Goal: Use online tool/utility: Use online tool/utility

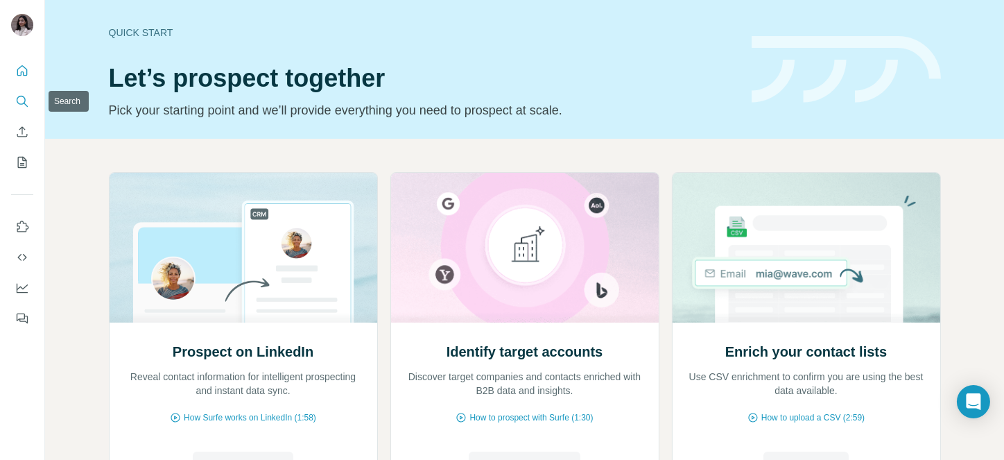
scroll to position [116, 0]
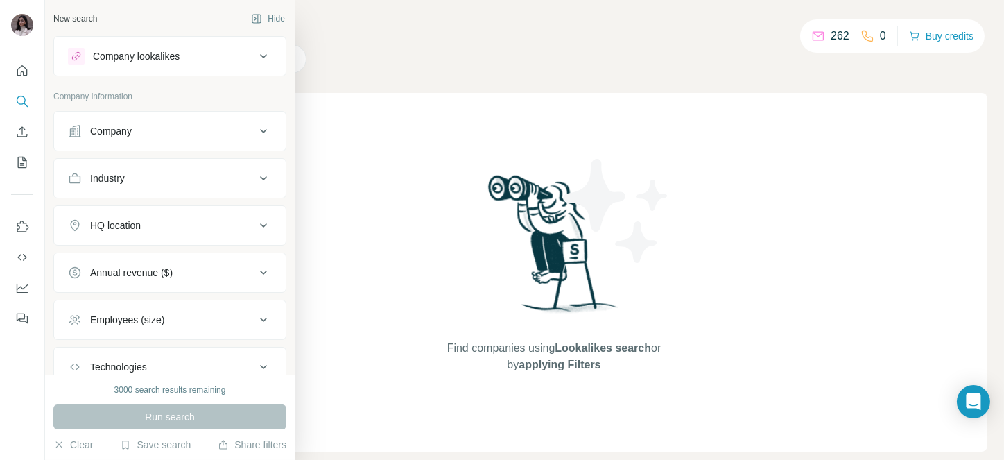
click at [78, 131] on icon at bounding box center [75, 131] width 14 height 14
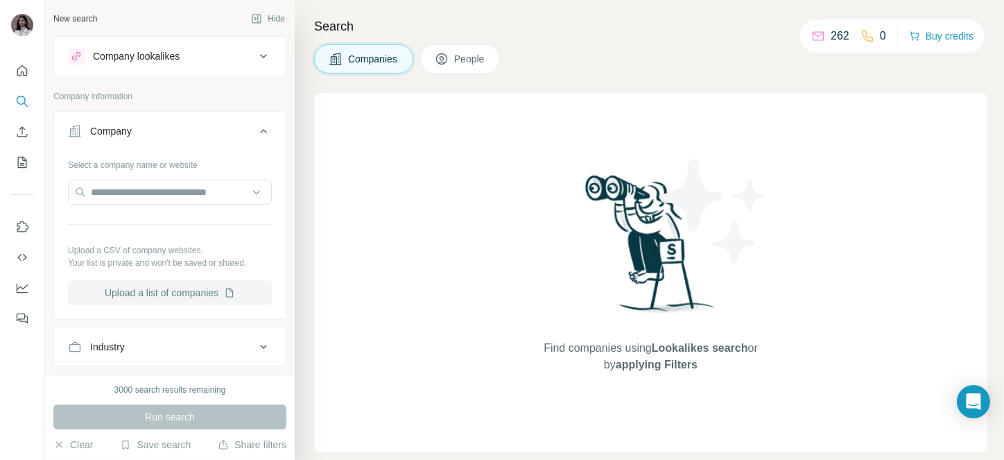
click at [167, 299] on button "Upload a list of companies" at bounding box center [170, 292] width 204 height 25
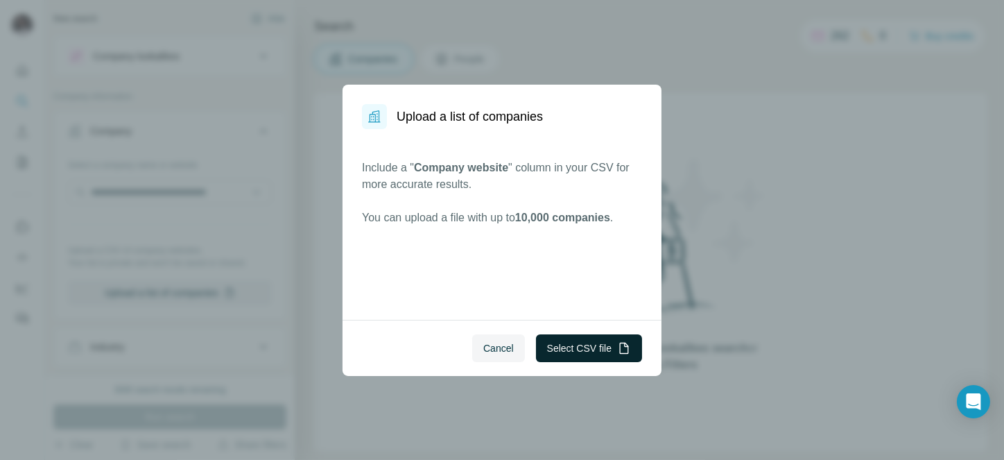
click at [612, 347] on button "Select CSV file" at bounding box center [589, 348] width 106 height 28
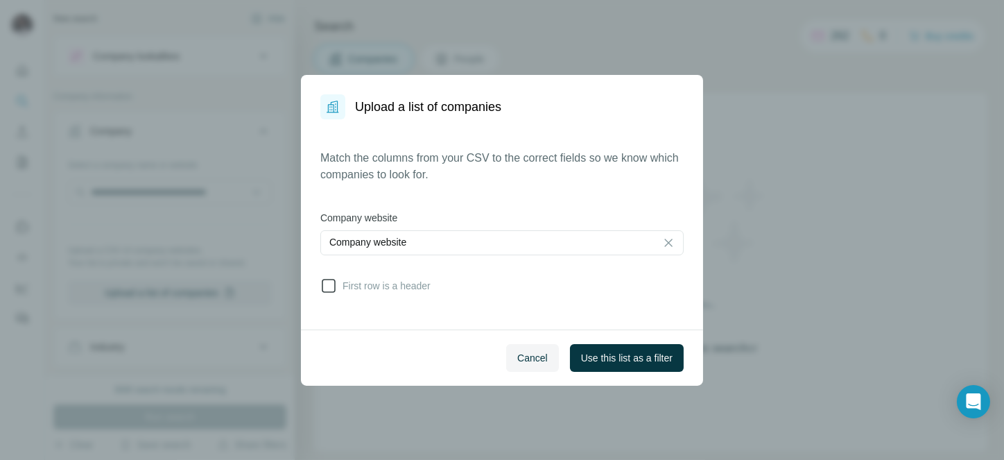
click at [324, 283] on icon at bounding box center [328, 285] width 17 height 17
click at [649, 363] on span "Use this list as a filter" at bounding box center [626, 358] width 91 height 14
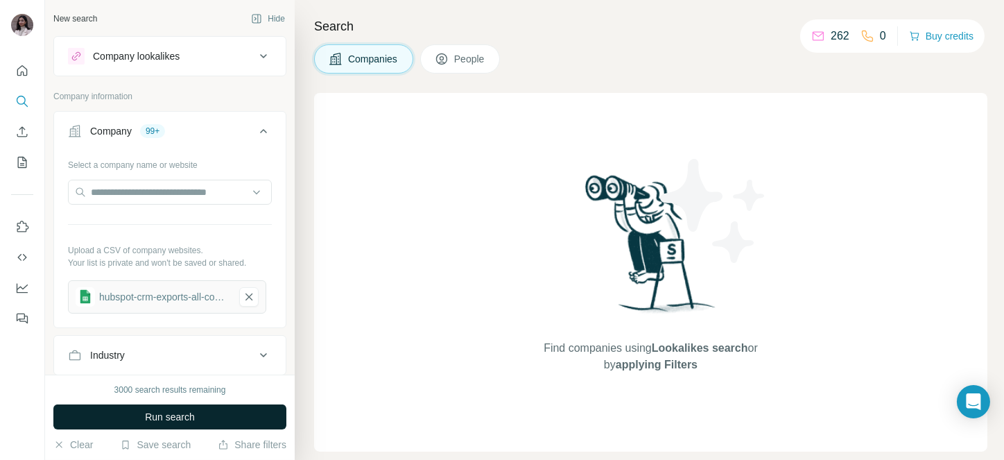
click at [140, 414] on button "Run search" at bounding box center [169, 416] width 233 height 25
